Goal: Feedback & Contribution: Submit feedback/report problem

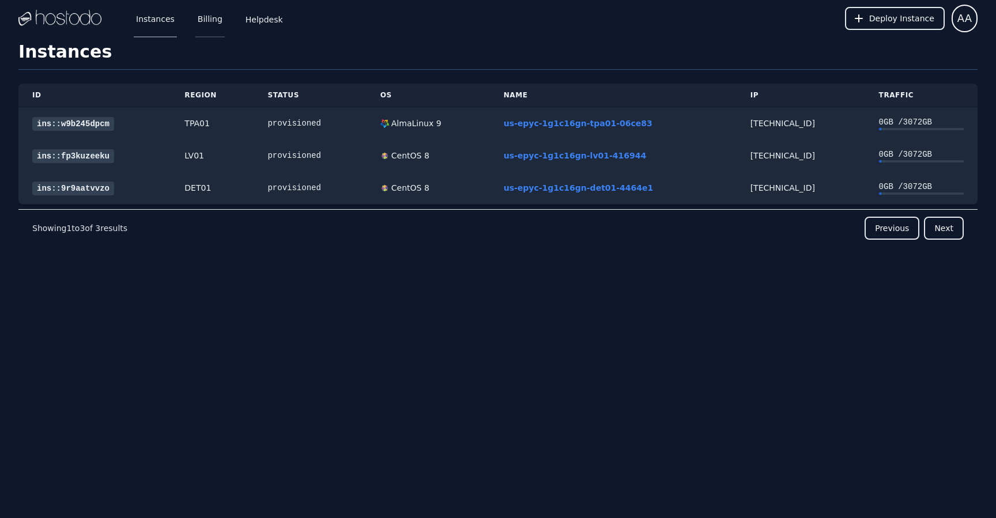
click at [207, 19] on link "Billing" at bounding box center [209, 18] width 29 height 38
click at [309, 126] on div "provisioned" at bounding box center [309, 124] width 85 height 12
copy div "provisioned"
click at [887, 20] on span "Deploy Instance" at bounding box center [901, 19] width 65 height 12
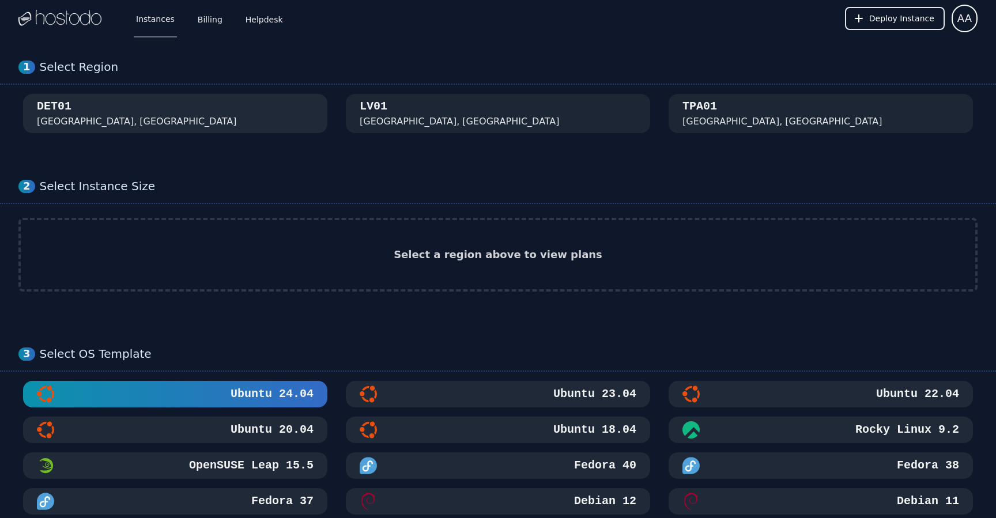
click at [213, 108] on div "DET01 Detroit, MI" at bounding box center [175, 114] width 277 height 30
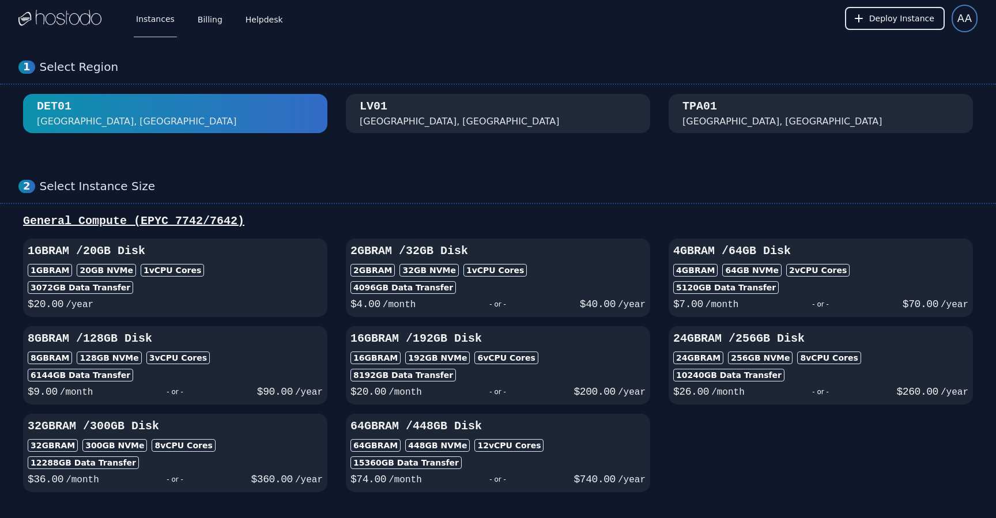
click at [965, 27] on button "AA" at bounding box center [964, 19] width 26 height 28
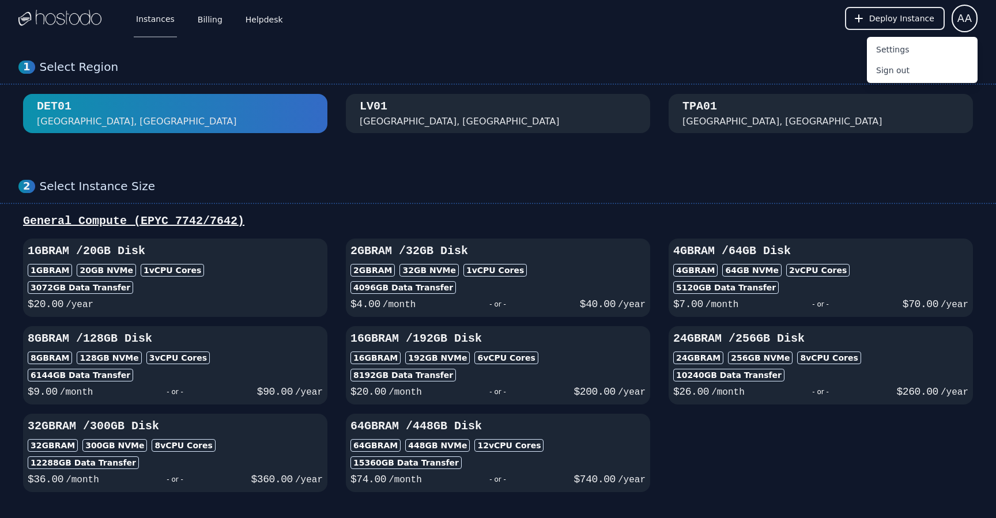
click at [192, 21] on div "Instances Billing Helpdesk" at bounding box center [200, 18] width 170 height 38
click at [203, 21] on link "Billing" at bounding box center [209, 18] width 29 height 38
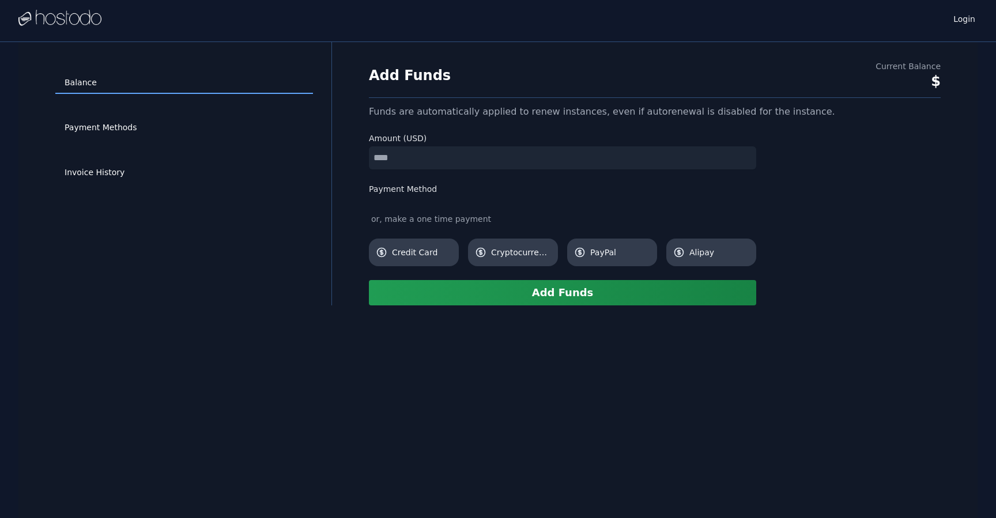
click at [78, 22] on img at bounding box center [59, 18] width 83 height 17
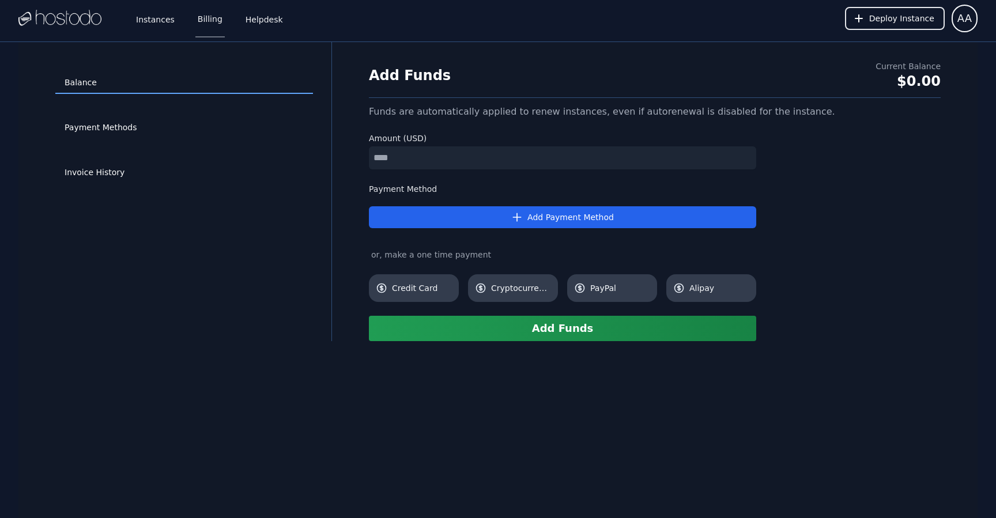
click at [81, 22] on img at bounding box center [59, 18] width 83 height 17
click at [195, 29] on link "Billing" at bounding box center [209, 18] width 29 height 38
click at [172, 29] on link "Instances" at bounding box center [155, 18] width 43 height 38
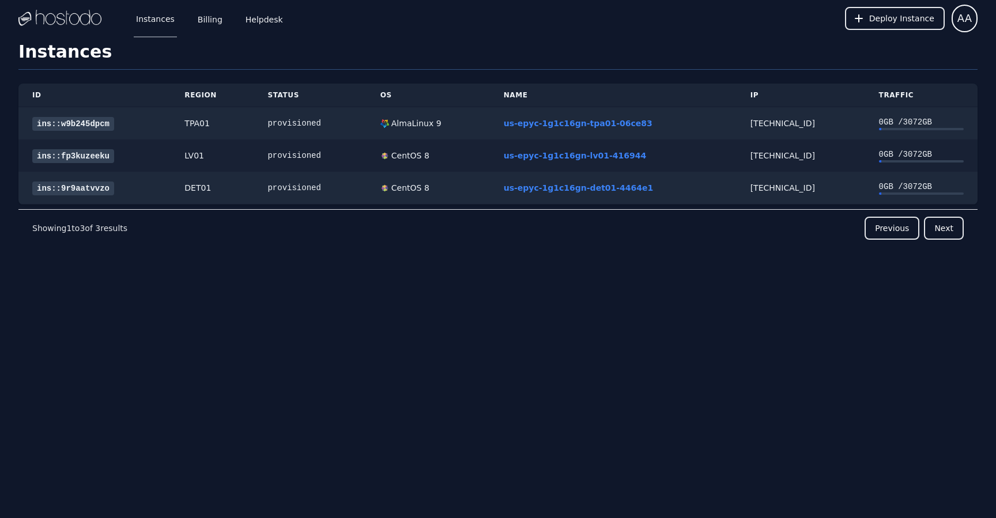
click at [774, 160] on div "[TECHNICAL_ID]" at bounding box center [800, 156] width 101 height 12
copy div "[TECHNICAL_ID]"
click at [665, 154] on div "us-epyc-1g1c16gn-lv01-416944" at bounding box center [613, 156] width 219 height 12
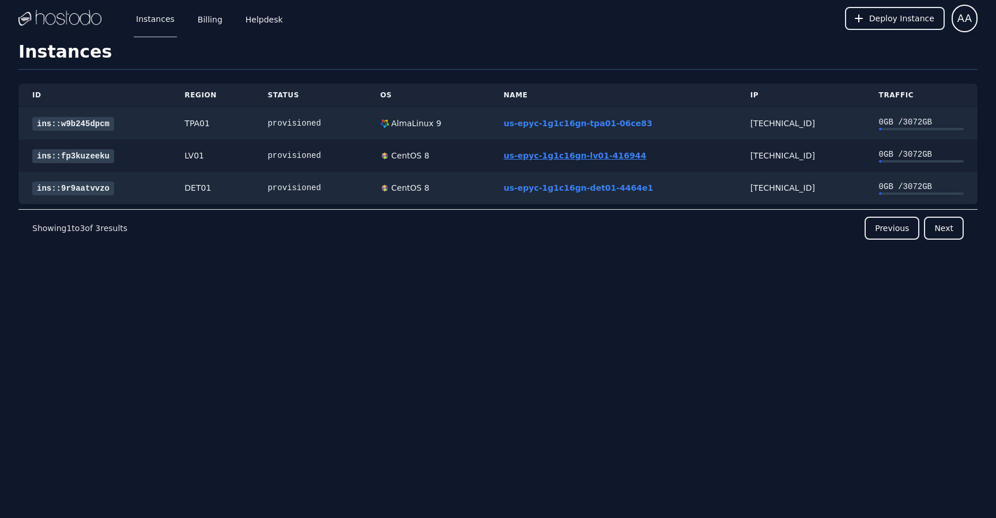
click at [579, 153] on link "us-epyc-1g1c16gn-lv01-416944" at bounding box center [575, 155] width 143 height 9
click at [403, 157] on div "CentOS 8" at bounding box center [409, 156] width 40 height 12
click at [70, 150] on link "ins::fp3kuzeeku" at bounding box center [73, 156] width 82 height 14
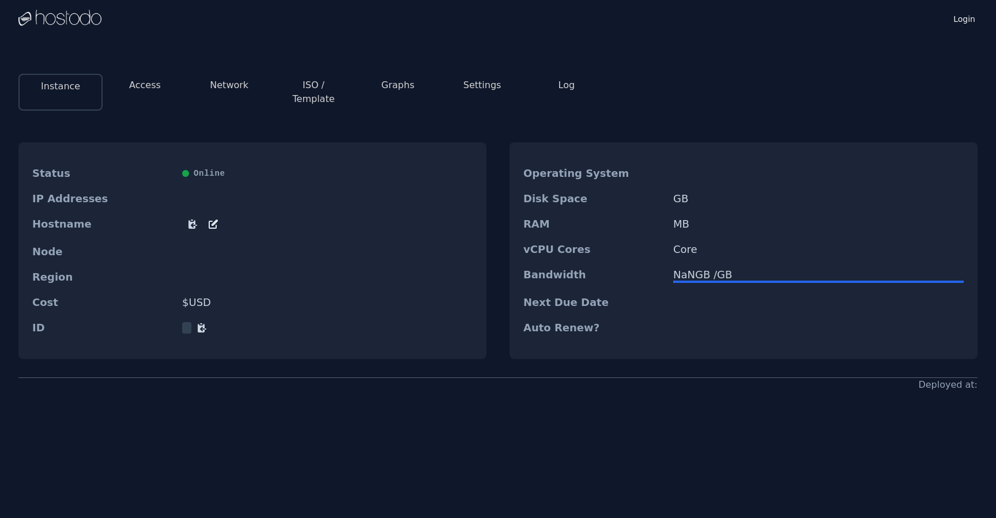
click at [221, 92] on button "Network" at bounding box center [229, 85] width 39 height 14
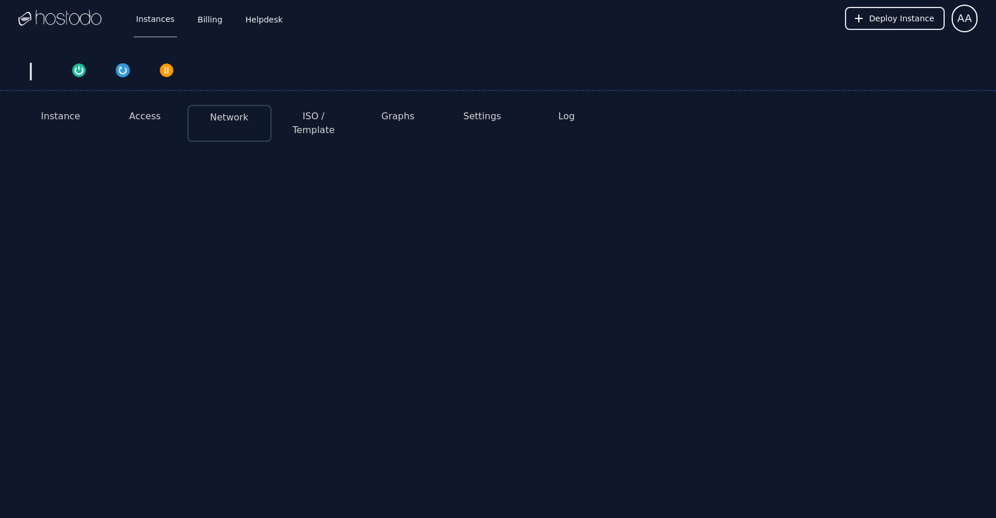
click at [147, 121] on button "Access" at bounding box center [145, 116] width 32 height 14
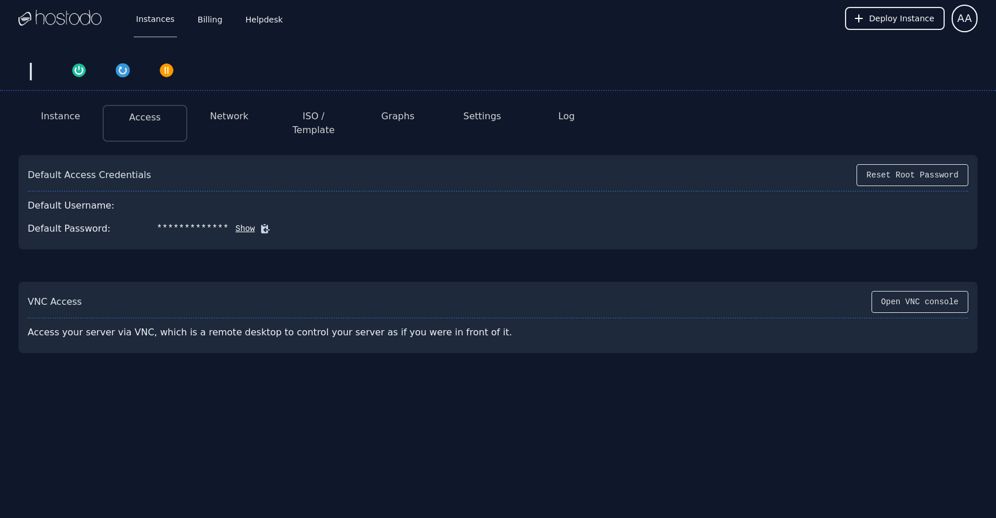
click at [237, 223] on button "Show" at bounding box center [242, 229] width 27 height 12
click at [875, 164] on button "Reset Root Password" at bounding box center [912, 175] width 112 height 22
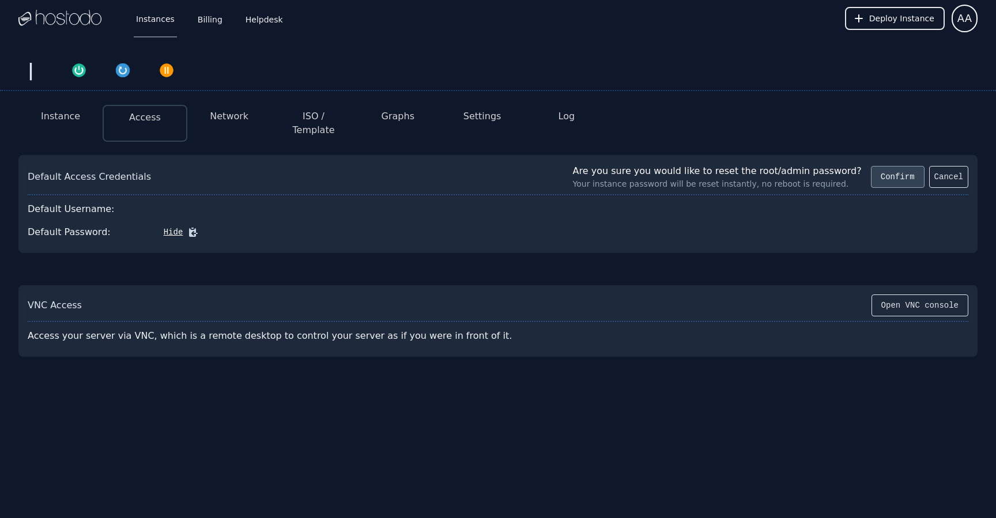
click at [894, 170] on button "Confirm" at bounding box center [898, 177] width 54 height 22
click at [872, 166] on button "Confirm" at bounding box center [898, 177] width 54 height 22
click at [901, 170] on button "Confirm" at bounding box center [898, 177] width 54 height 22
click at [943, 167] on button "Cancel" at bounding box center [948, 177] width 39 height 22
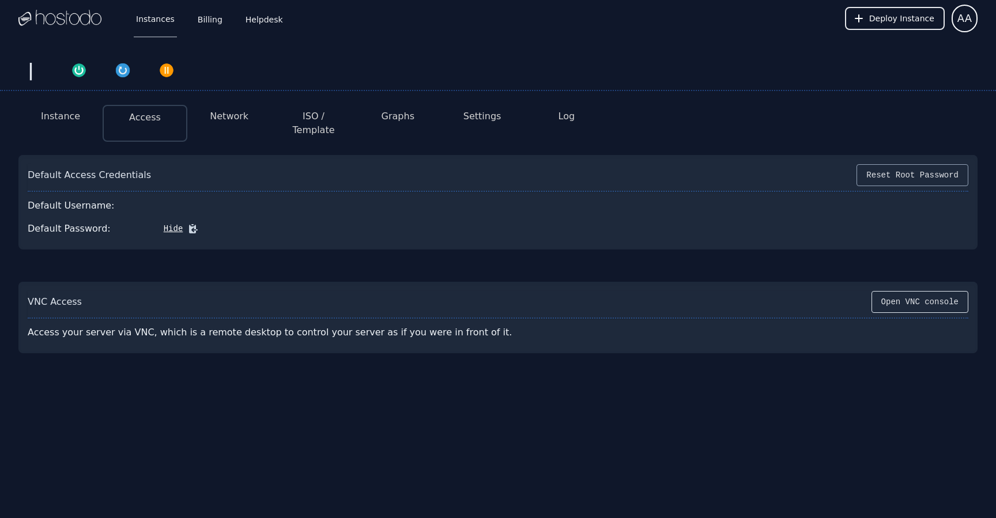
click at [882, 164] on button "Reset Root Password" at bounding box center [912, 175] width 112 height 22
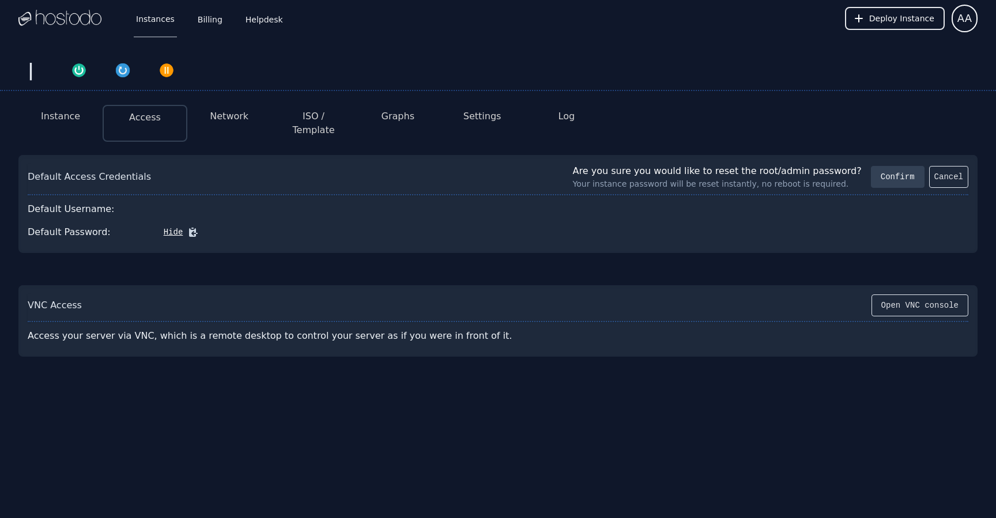
click at [882, 166] on button "Confirm" at bounding box center [898, 177] width 54 height 22
click at [195, 221] on div "Default Password: Hide" at bounding box center [498, 232] width 940 height 23
click at [189, 228] on icon at bounding box center [193, 232] width 9 height 9
click at [173, 226] on button "Hide" at bounding box center [170, 232] width 27 height 12
click at [207, 225] on div "**********" at bounding box center [193, 232] width 72 height 14
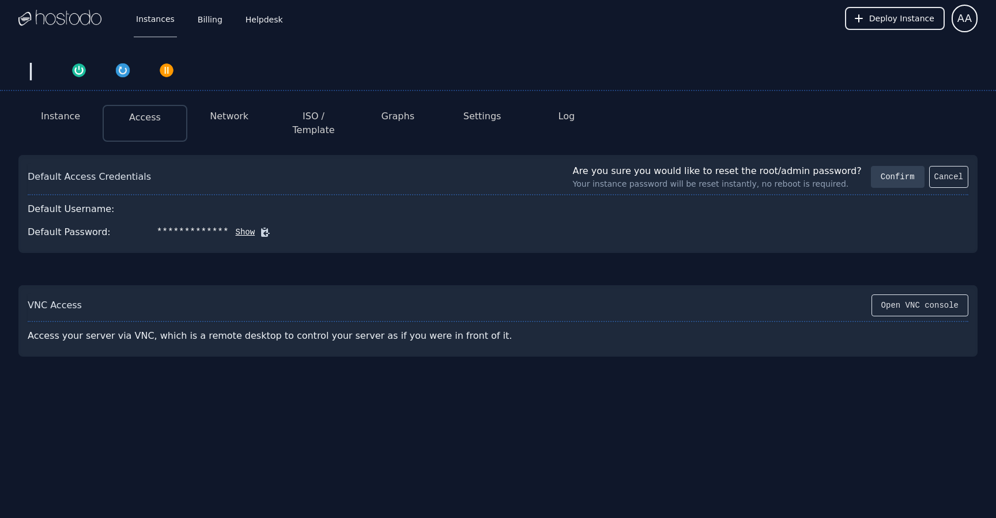
click at [236, 226] on button "Show" at bounding box center [242, 232] width 27 height 12
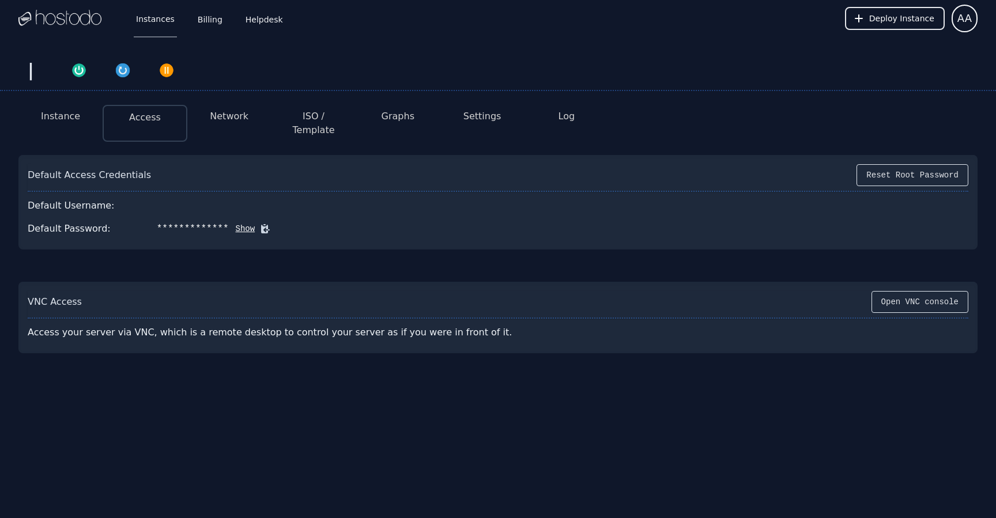
click at [222, 124] on li "Network" at bounding box center [229, 123] width 84 height 37
click at [222, 116] on button "Network" at bounding box center [229, 116] width 39 height 14
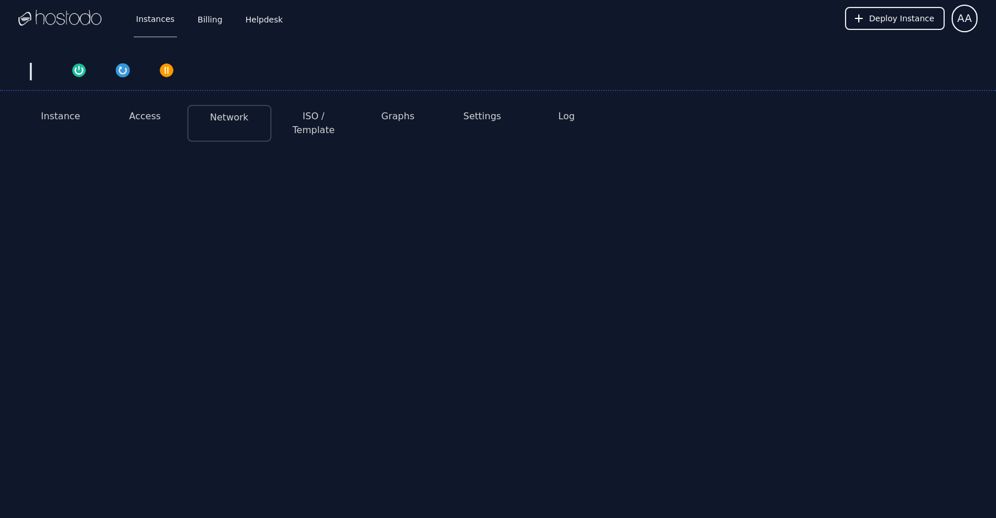
click at [154, 118] on button "Access" at bounding box center [145, 116] width 32 height 14
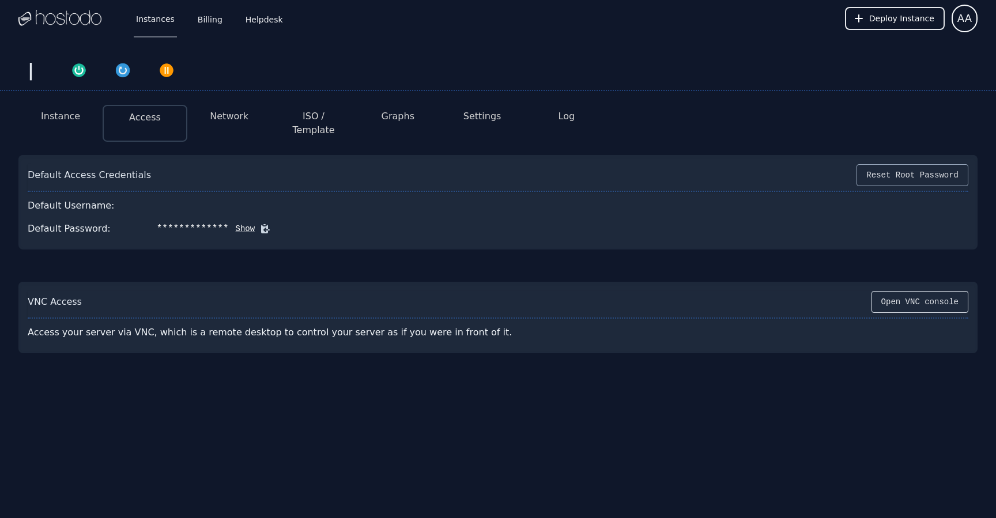
click at [902, 164] on button "Reset Root Password" at bounding box center [912, 175] width 112 height 22
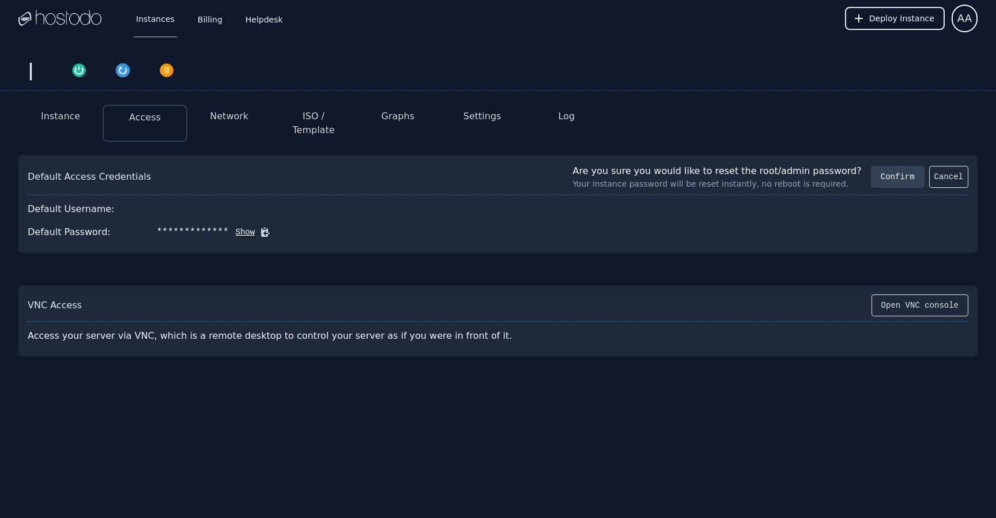
click at [902, 166] on button "Confirm" at bounding box center [898, 177] width 54 height 22
click at [240, 226] on button "Show" at bounding box center [242, 232] width 27 height 12
click at [66, 115] on button "Instance" at bounding box center [60, 116] width 39 height 14
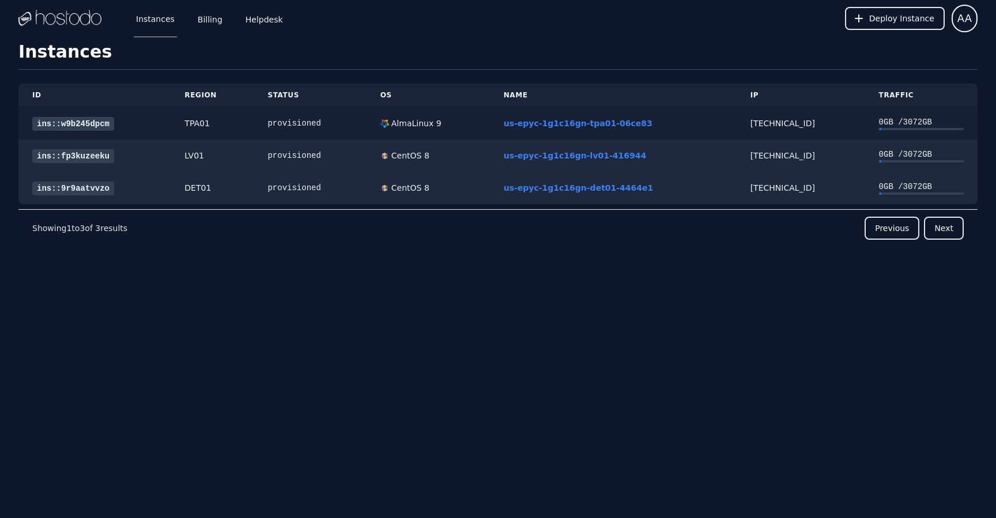
click at [746, 128] on td "66.187.6.88" at bounding box center [800, 123] width 128 height 33
copy div "66.187.6.88"
click at [754, 201] on td "38.43.93.179" at bounding box center [800, 188] width 128 height 33
click at [754, 191] on div "38.43.93.179" at bounding box center [800, 188] width 101 height 12
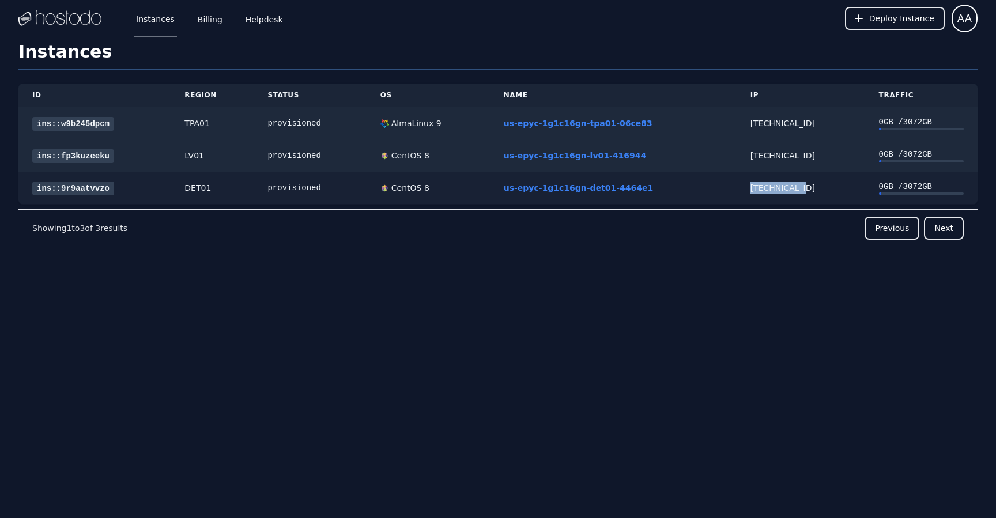
click at [754, 191] on div "38.43.93.179" at bounding box center [800, 188] width 101 height 12
copy div "38.43.93.179"
click at [763, 160] on div "158.51.124.6" at bounding box center [800, 156] width 101 height 12
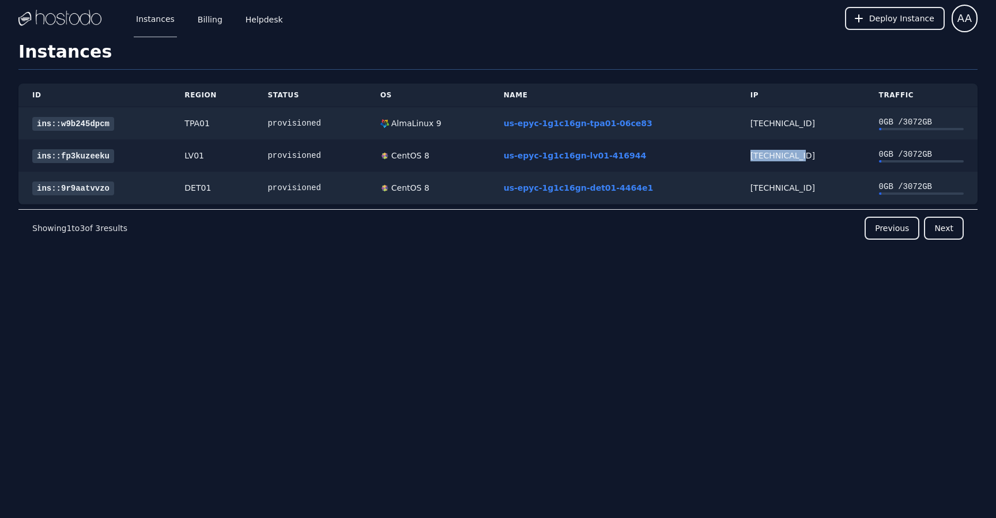
copy div "158.51.124.6"
click at [863, 31] on div "Deploy Instance AA" at bounding box center [911, 18] width 133 height 37
click at [860, 20] on icon at bounding box center [859, 19] width 12 height 12
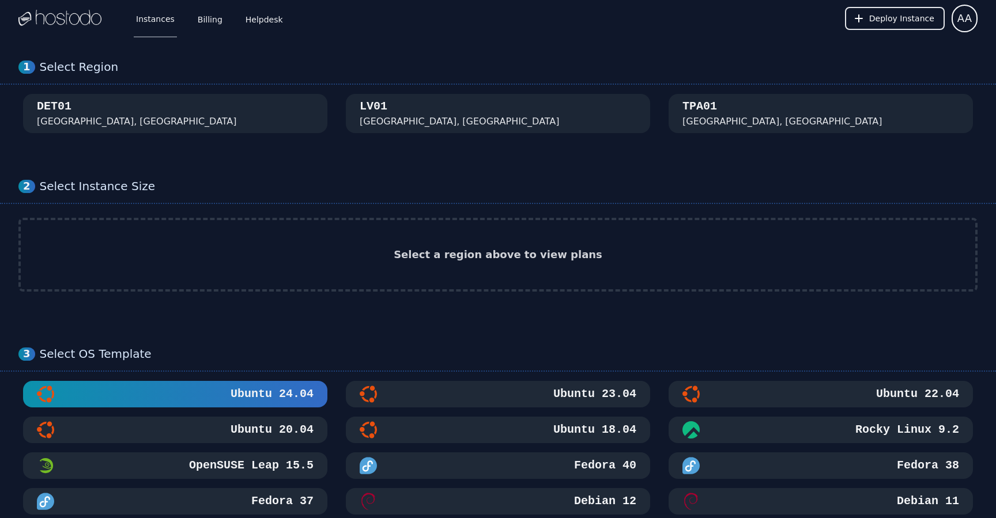
click at [407, 245] on div "Select a region above to view plans" at bounding box center [498, 254] width 954 height 69
click at [227, 89] on div "1 Select Region DET01 Detroit, MI LV01 Las Vegas, NV TPA01 Tampa, FL" at bounding box center [498, 96] width 996 height 119
click at [228, 96] on button "DET01 Detroit, MI" at bounding box center [175, 113] width 304 height 39
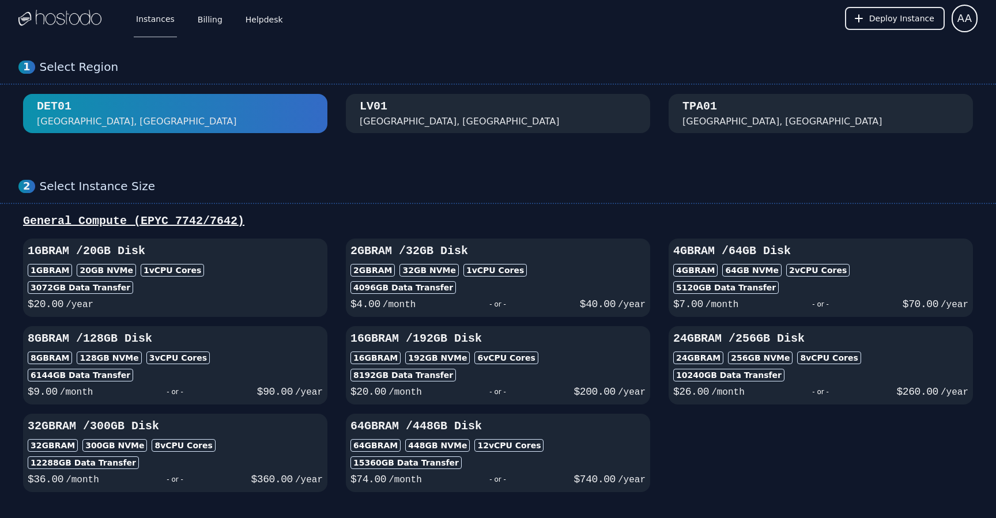
click at [713, 115] on div "Tampa, FL" at bounding box center [782, 122] width 200 height 14
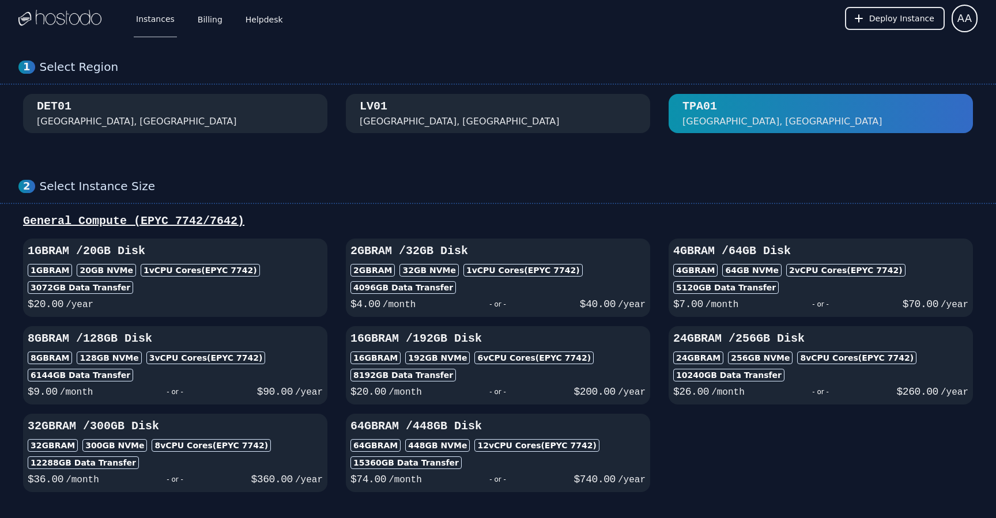
click at [252, 113] on div "DET01 Detroit, MI" at bounding box center [175, 114] width 277 height 30
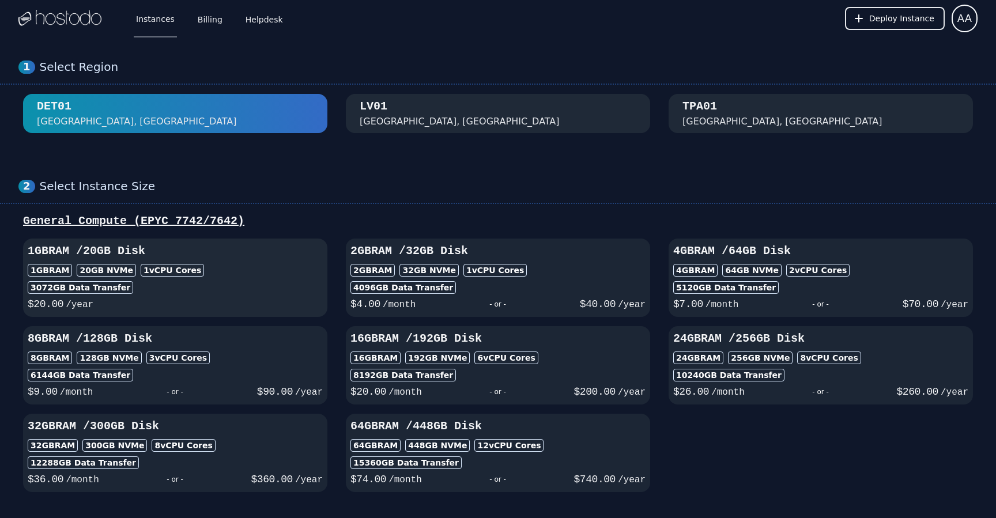
click at [263, 259] on h3 "1GB RAM / 20 GB Disk" at bounding box center [175, 251] width 295 height 16
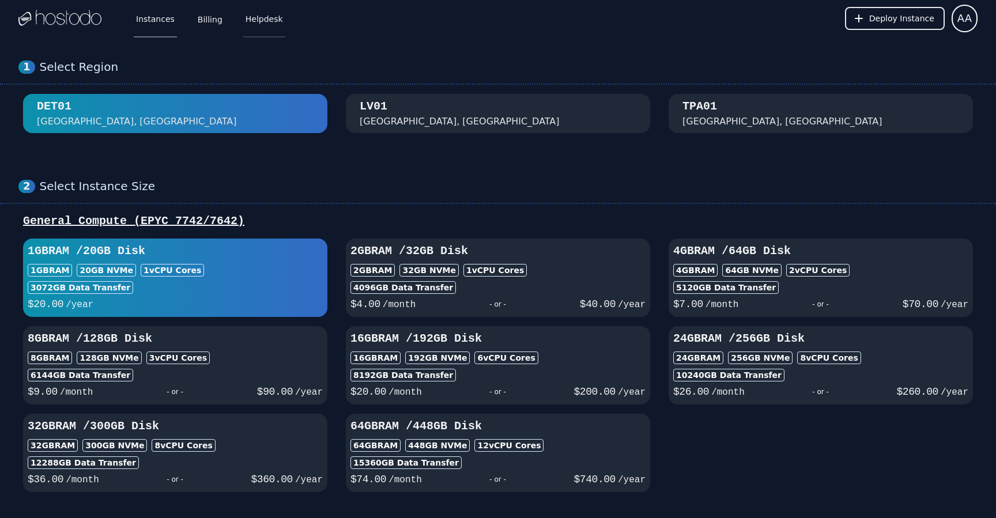
click at [265, 17] on link "Helpdesk" at bounding box center [264, 18] width 42 height 38
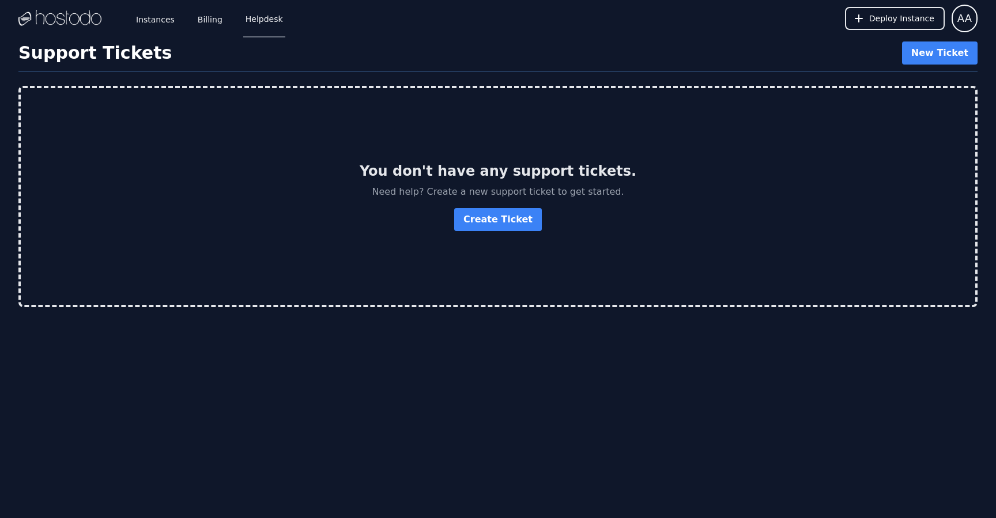
click at [508, 206] on div "You don't have any support tickets. Need help? Create a new support ticket to g…" at bounding box center [498, 196] width 954 height 217
click at [508, 210] on link "Create Ticket" at bounding box center [498, 219] width 88 height 23
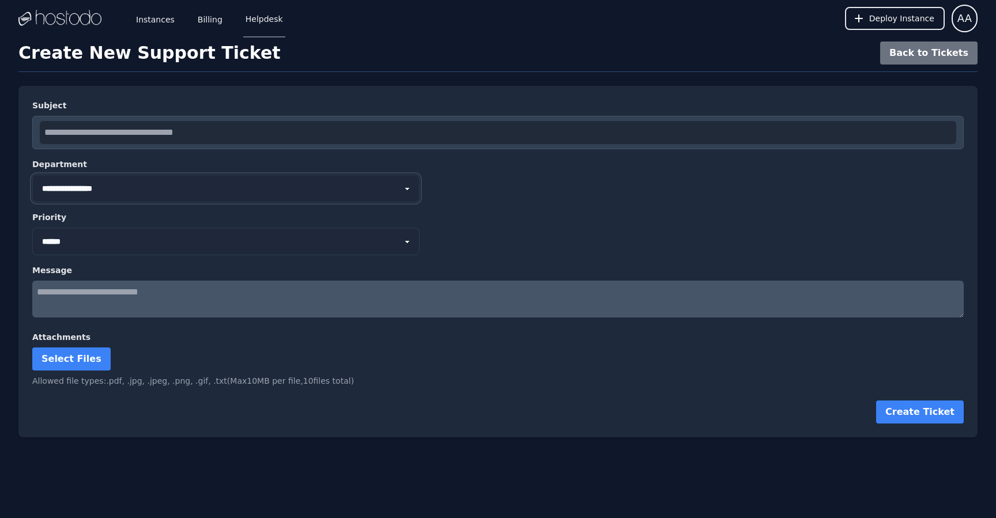
click at [179, 178] on select "**********" at bounding box center [225, 189] width 387 height 28
click at [172, 171] on div "**********" at bounding box center [497, 180] width 931 height 44
click at [175, 181] on select "**********" at bounding box center [225, 189] width 387 height 28
click at [119, 258] on form "**********" at bounding box center [497, 262] width 931 height 324
click at [112, 245] on select "*** ****** **** ********" at bounding box center [225, 242] width 387 height 28
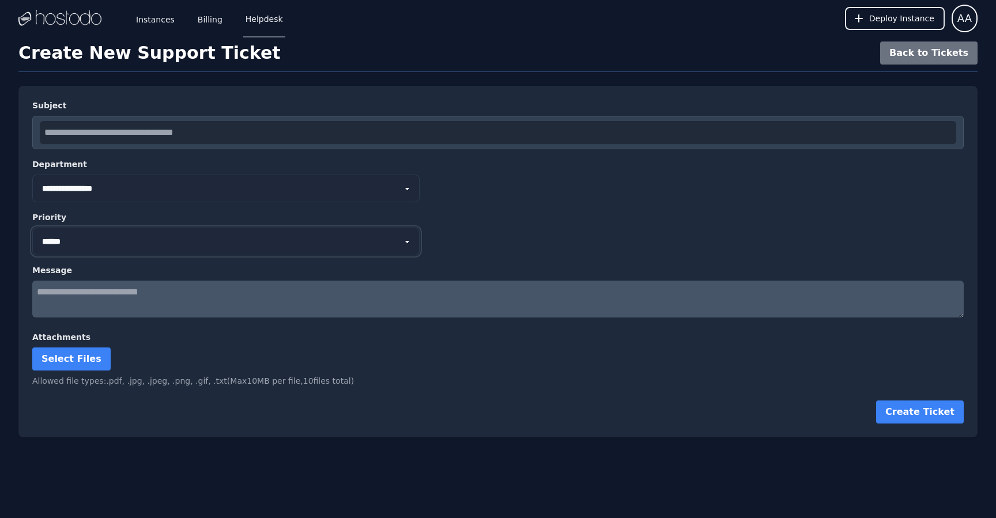
click at [32, 228] on select "*** ****** **** ********" at bounding box center [225, 242] width 387 height 28
click at [94, 252] on select "*** ****** **** ********" at bounding box center [225, 242] width 387 height 28
select select "********"
click at [32, 228] on select "*** ****** **** ********" at bounding box center [225, 242] width 387 height 28
click at [97, 298] on textarea at bounding box center [497, 299] width 931 height 37
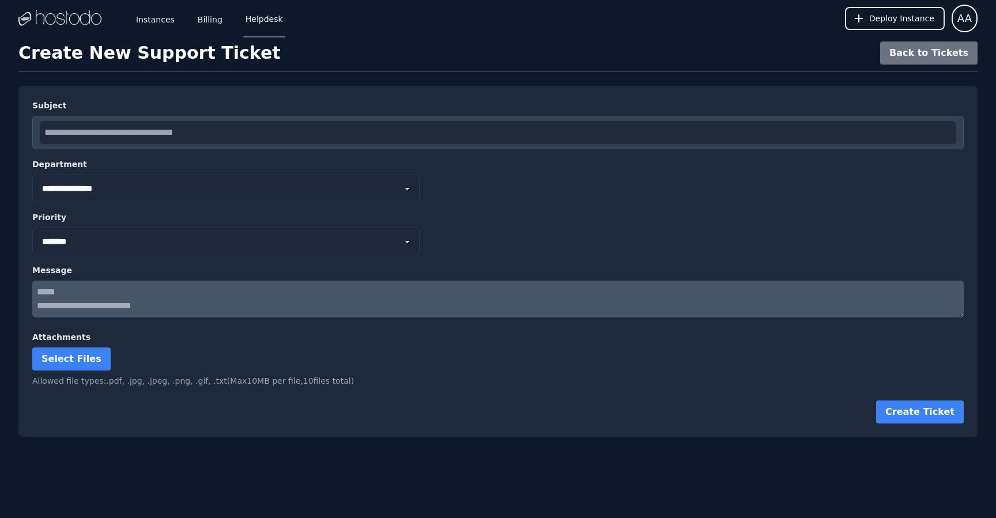
click at [161, 314] on textarea "**********" at bounding box center [497, 299] width 931 height 37
type textarea "**********"
click at [933, 415] on button "Create Ticket" at bounding box center [920, 411] width 88 height 23
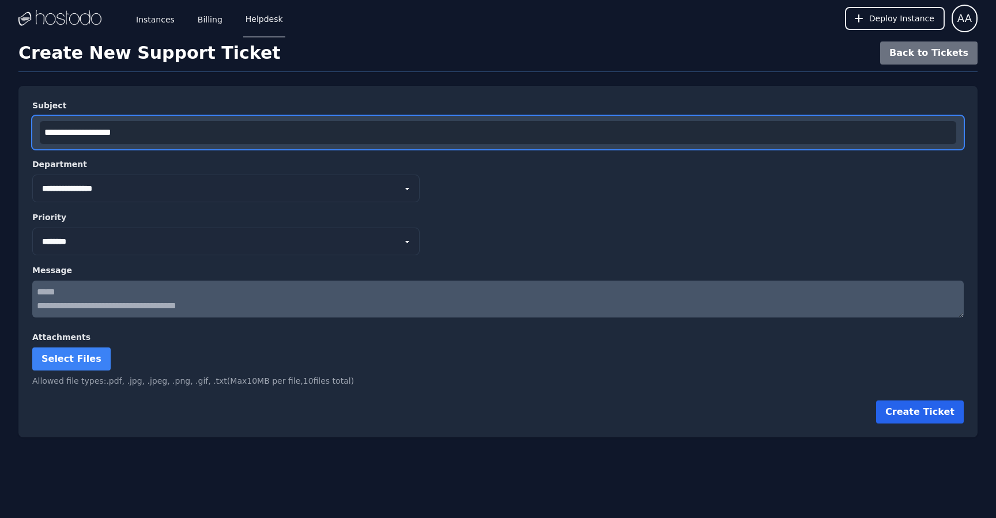
type input "**********"
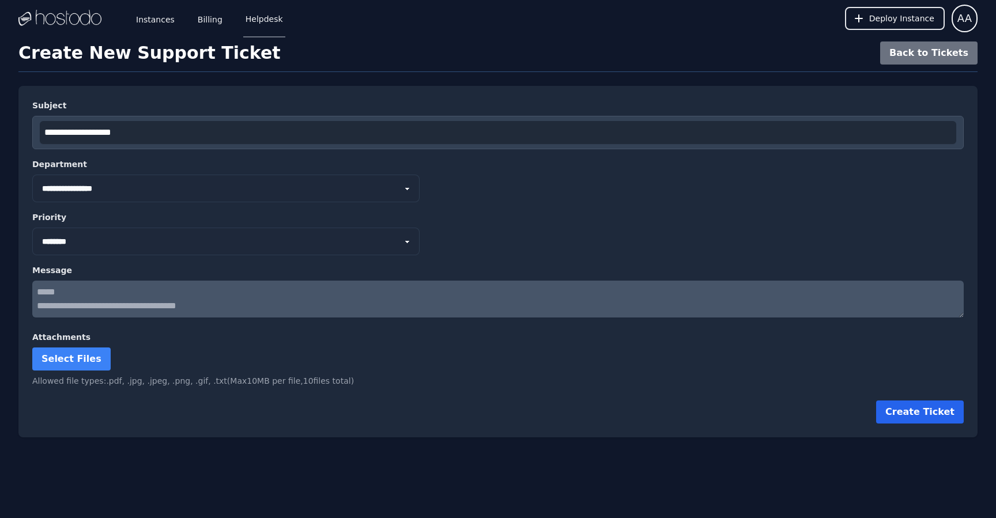
click at [907, 403] on button "Create Ticket" at bounding box center [920, 411] width 88 height 23
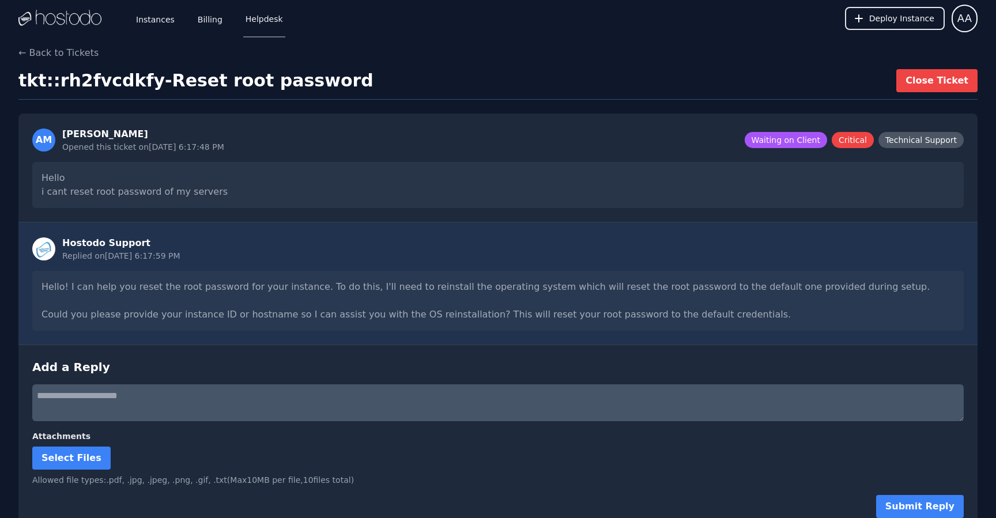
click at [210, 201] on div "Hello i cant reset root password of my servers" at bounding box center [497, 185] width 931 height 46
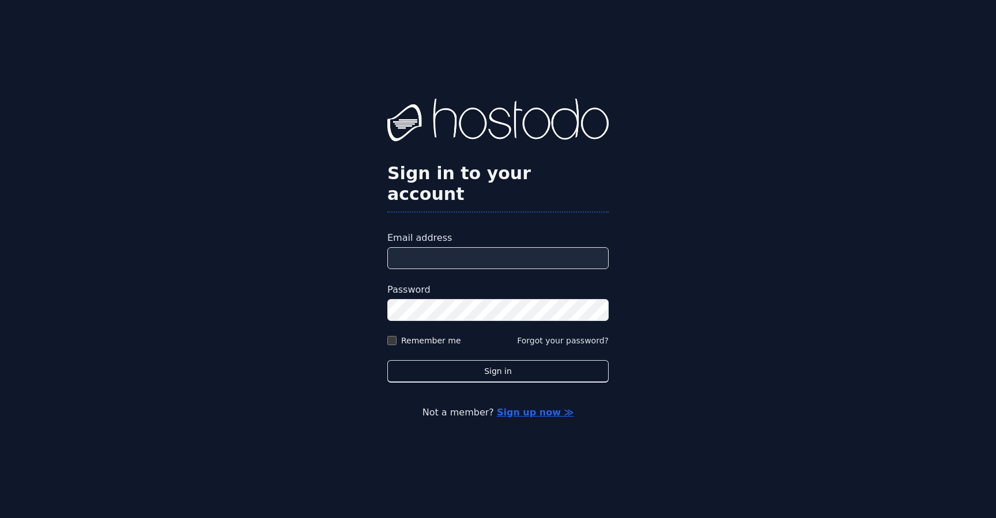
type input "**********"
click at [426, 335] on label "Remember me" at bounding box center [431, 341] width 60 height 12
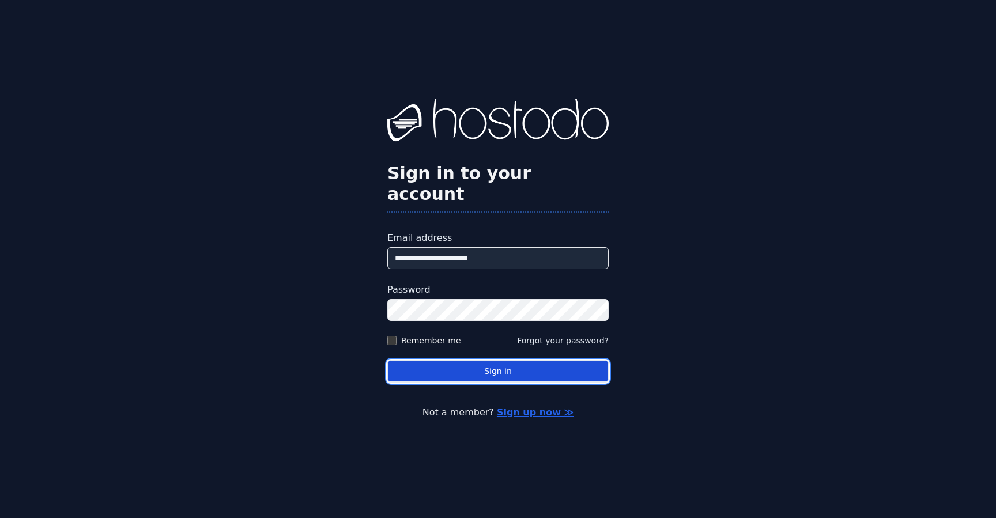
click at [443, 362] on button "Sign in" at bounding box center [497, 371] width 221 height 22
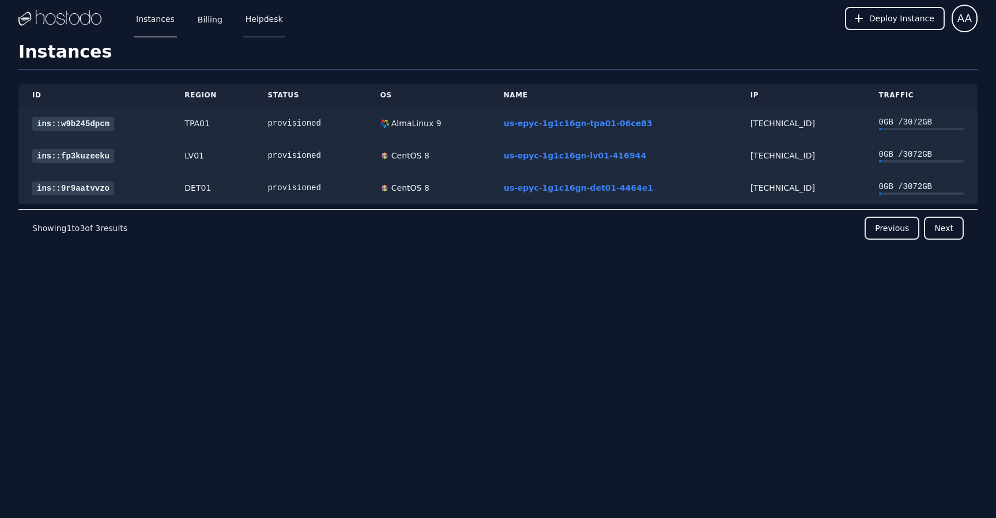
click at [259, 18] on link "Helpdesk" at bounding box center [264, 18] width 42 height 38
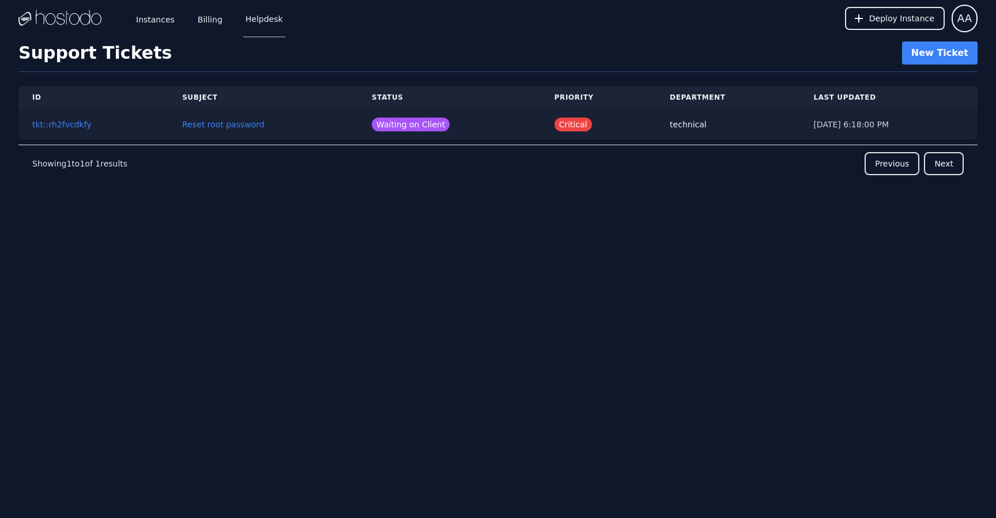
click at [158, 119] on td "tkt::rh2fvcdkfy" at bounding box center [93, 124] width 150 height 31
click at [194, 126] on link "Reset root password" at bounding box center [223, 124] width 82 height 9
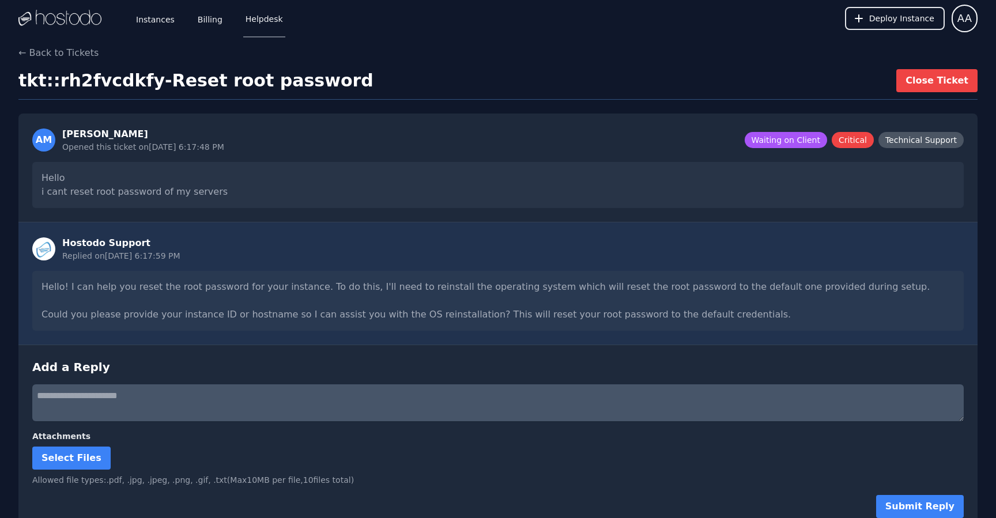
scroll to position [14, 0]
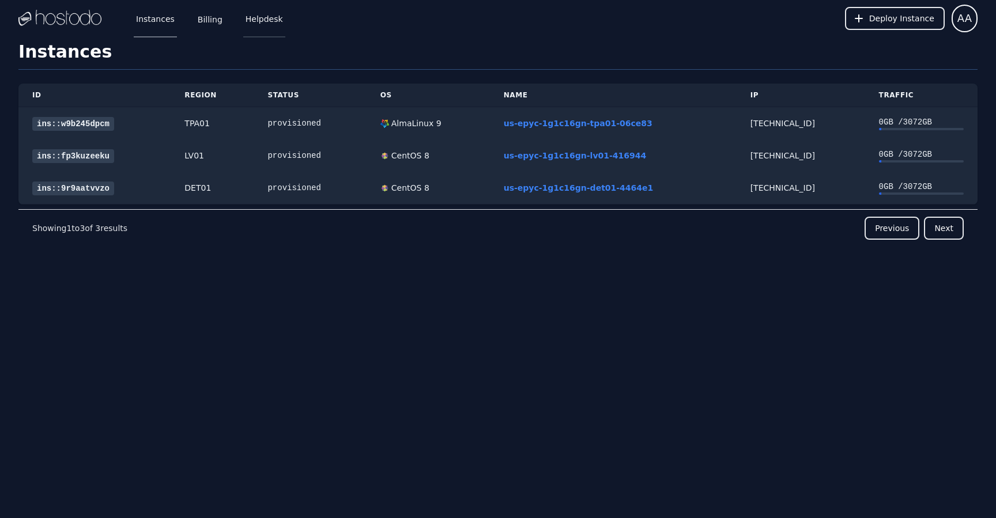
click at [270, 23] on link "Helpdesk" at bounding box center [264, 18] width 42 height 38
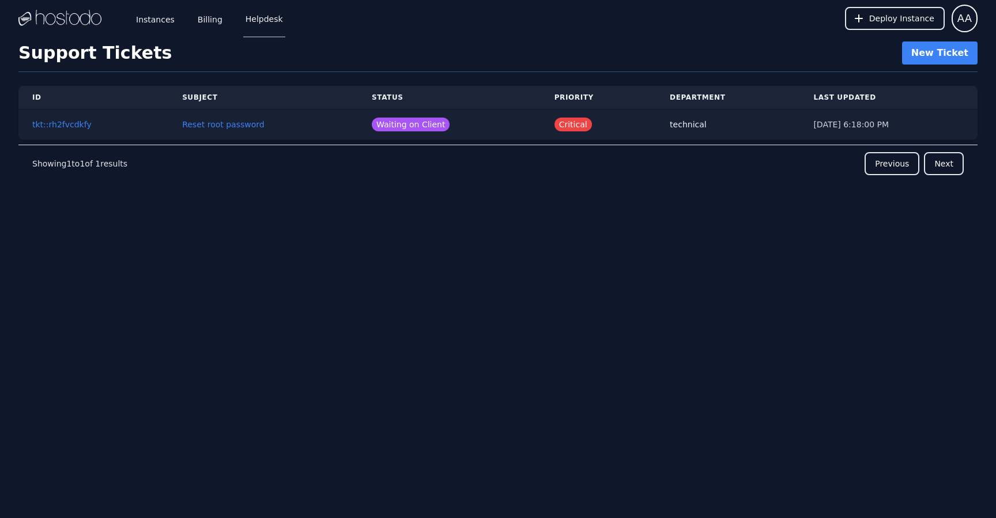
click at [307, 133] on td "Reset root password" at bounding box center [263, 124] width 190 height 31
click at [251, 130] on td "Reset root password" at bounding box center [263, 124] width 190 height 31
click at [235, 122] on link "Reset root password" at bounding box center [223, 124] width 82 height 9
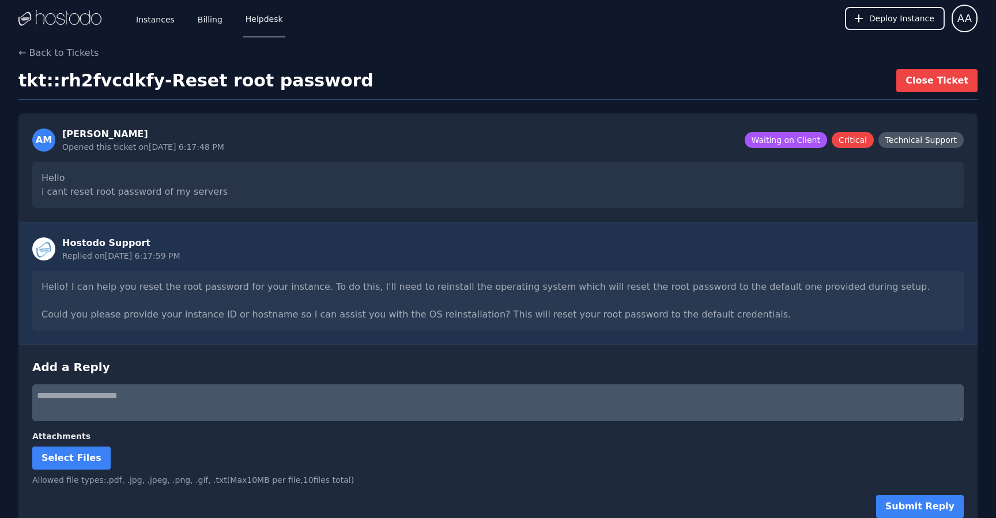
click at [259, 413] on textarea at bounding box center [497, 402] width 931 height 37
type textarea "***"
type textarea "**********"
click at [896, 494] on form "**********" at bounding box center [497, 451] width 931 height 134
click at [898, 500] on button "Submit Reply" at bounding box center [920, 506] width 88 height 23
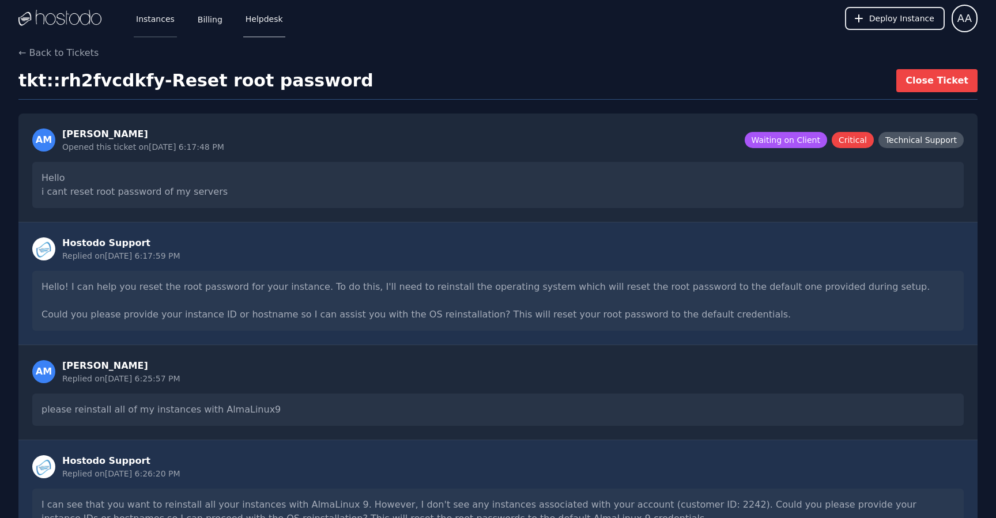
click at [167, 18] on link "Instances" at bounding box center [155, 18] width 43 height 38
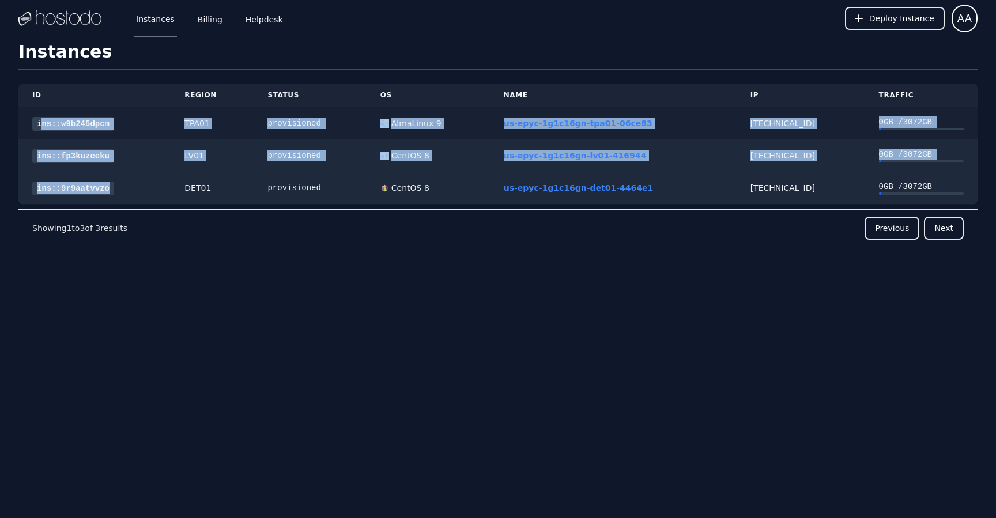
drag, startPoint x: 129, startPoint y: 191, endPoint x: 42, endPoint y: 119, distance: 112.6
click at [42, 119] on tbody "ins::w9b245dpcm TPA01 provisioned AlmaLinux 9 us-epyc-1g1c16gn-tpa01-06ce83 [TE…" at bounding box center [497, 155] width 959 height 97
click at [65, 127] on link "ins::w9b245dpcm" at bounding box center [73, 124] width 82 height 14
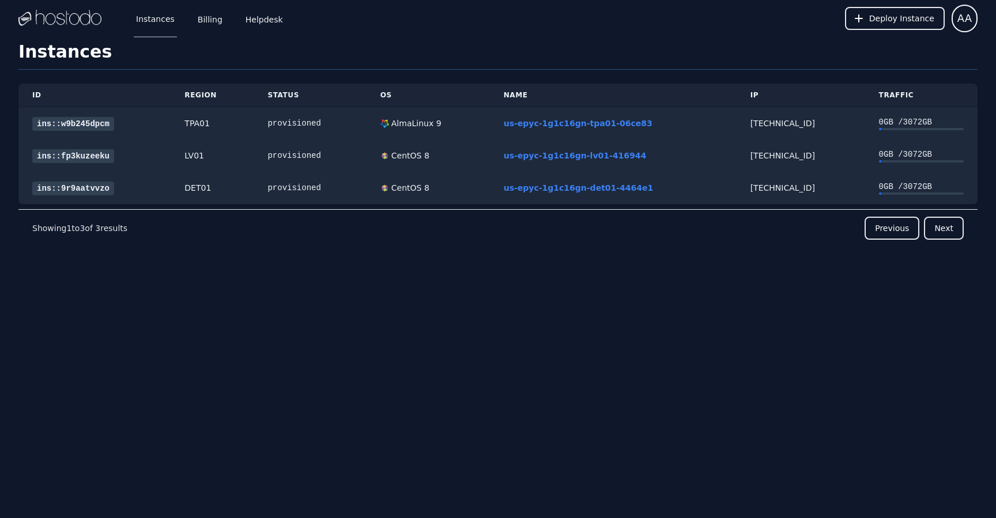
click at [115, 220] on nav "Showing 1 to 3 of 3 results Previous Next" at bounding box center [497, 227] width 959 height 37
drag, startPoint x: 114, startPoint y: 128, endPoint x: 37, endPoint y: 124, distance: 76.7
click at [37, 124] on div "ins::w9b245dpcm" at bounding box center [94, 124] width 124 height 12
copy link "ins::w9b245dpcm"
click at [56, 246] on nav "Showing 1 to 3 of 3 results Previous Next" at bounding box center [497, 227] width 959 height 37
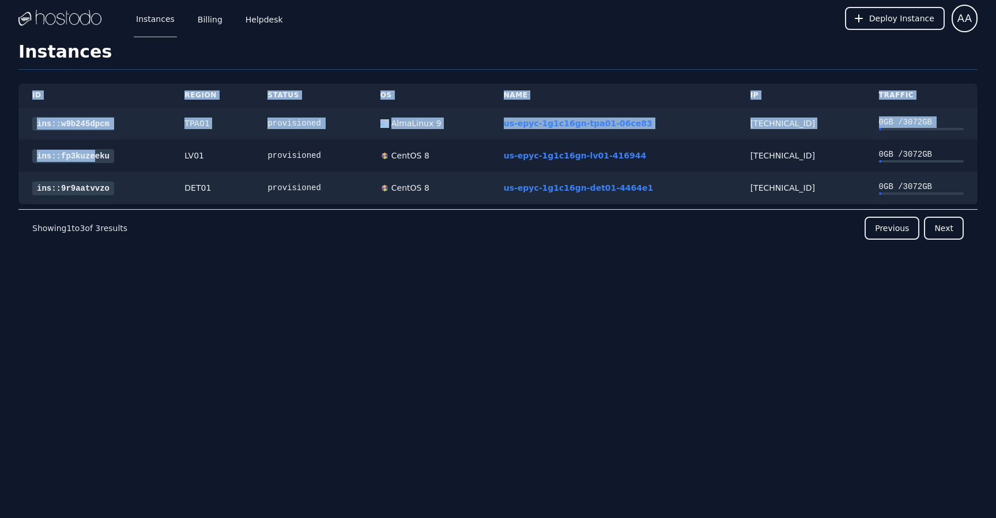
drag, startPoint x: 17, startPoint y: 155, endPoint x: 94, endPoint y: 156, distance: 77.2
click at [94, 156] on div "ID Region Status OS Name IP Traffic ins::w9b245dpcm TPA01 provisioned AlmaLinux…" at bounding box center [498, 144] width 996 height 130
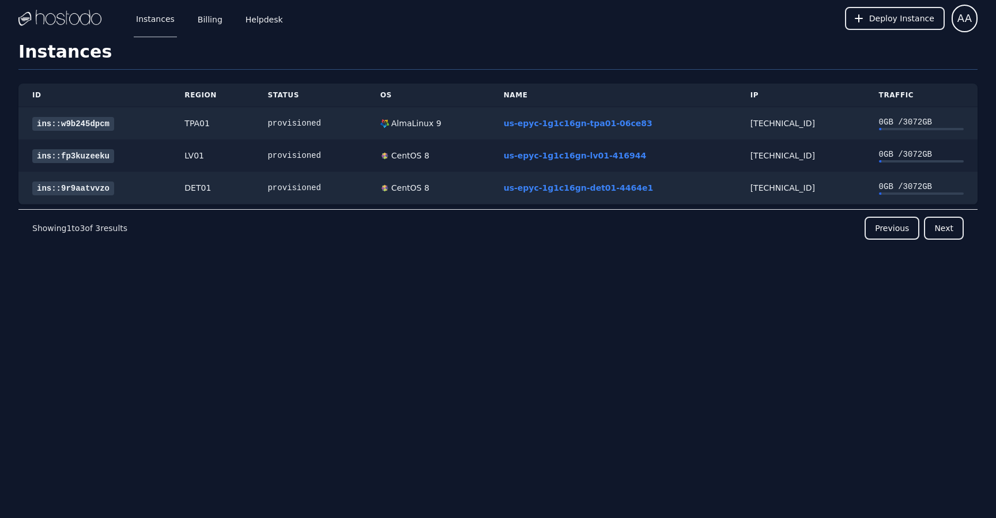
click at [118, 160] on div "ins::fp3kuzeeku" at bounding box center [94, 156] width 124 height 12
click at [56, 155] on link "ins::fp3kuzeeku" at bounding box center [73, 156] width 82 height 14
click at [68, 191] on link "ins::9r9aatvvzo" at bounding box center [73, 188] width 82 height 14
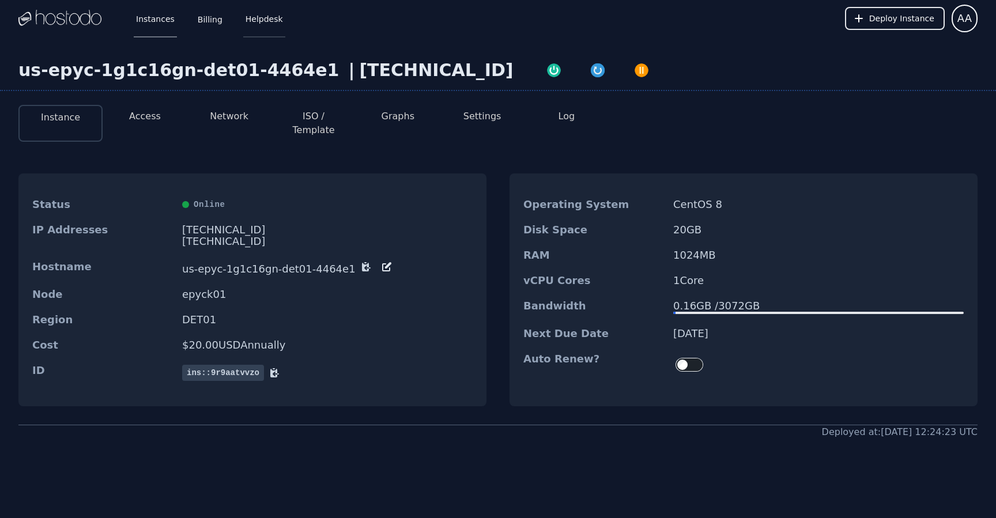
click at [263, 27] on link "Helpdesk" at bounding box center [264, 18] width 42 height 38
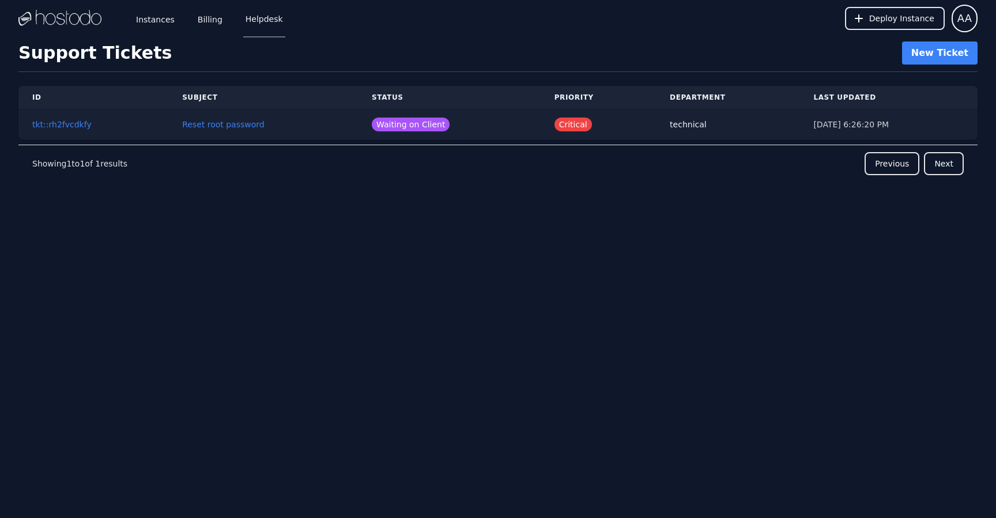
click at [275, 127] on td "Reset root password" at bounding box center [263, 124] width 190 height 31
click at [156, 122] on td "tkt::rh2fvcdkfy" at bounding box center [93, 124] width 150 height 31
click at [195, 125] on link "Reset root password" at bounding box center [223, 124] width 82 height 9
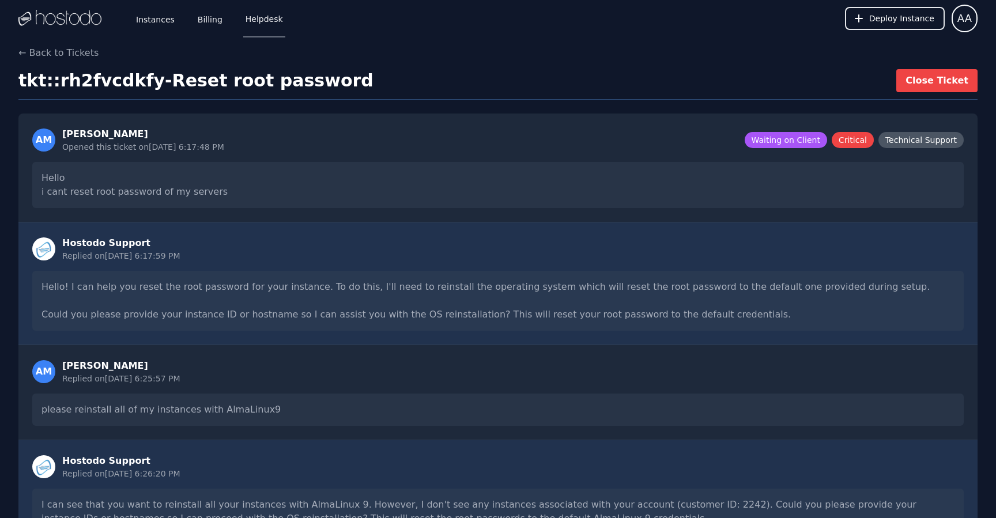
scroll to position [218, 0]
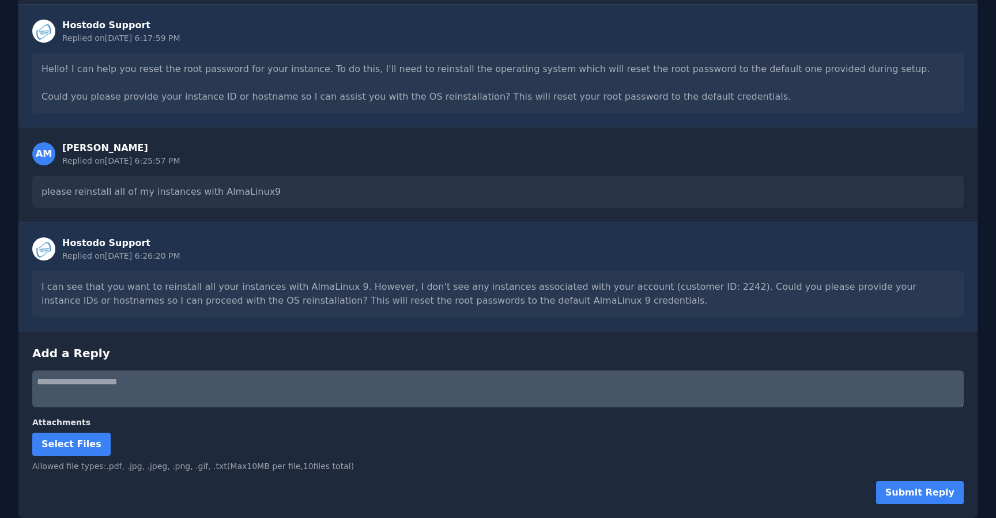
click at [228, 376] on textarea at bounding box center [497, 388] width 931 height 37
paste textarea "**********"
type textarea "**********"
click at [932, 492] on button "Submit Reply" at bounding box center [920, 492] width 88 height 23
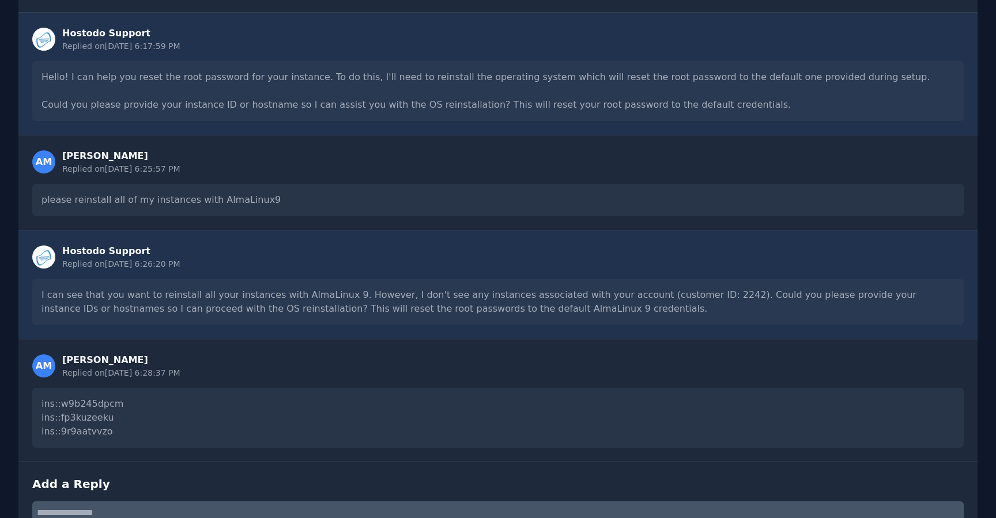
scroll to position [341, 0]
